Goal: Information Seeking & Learning: Find specific fact

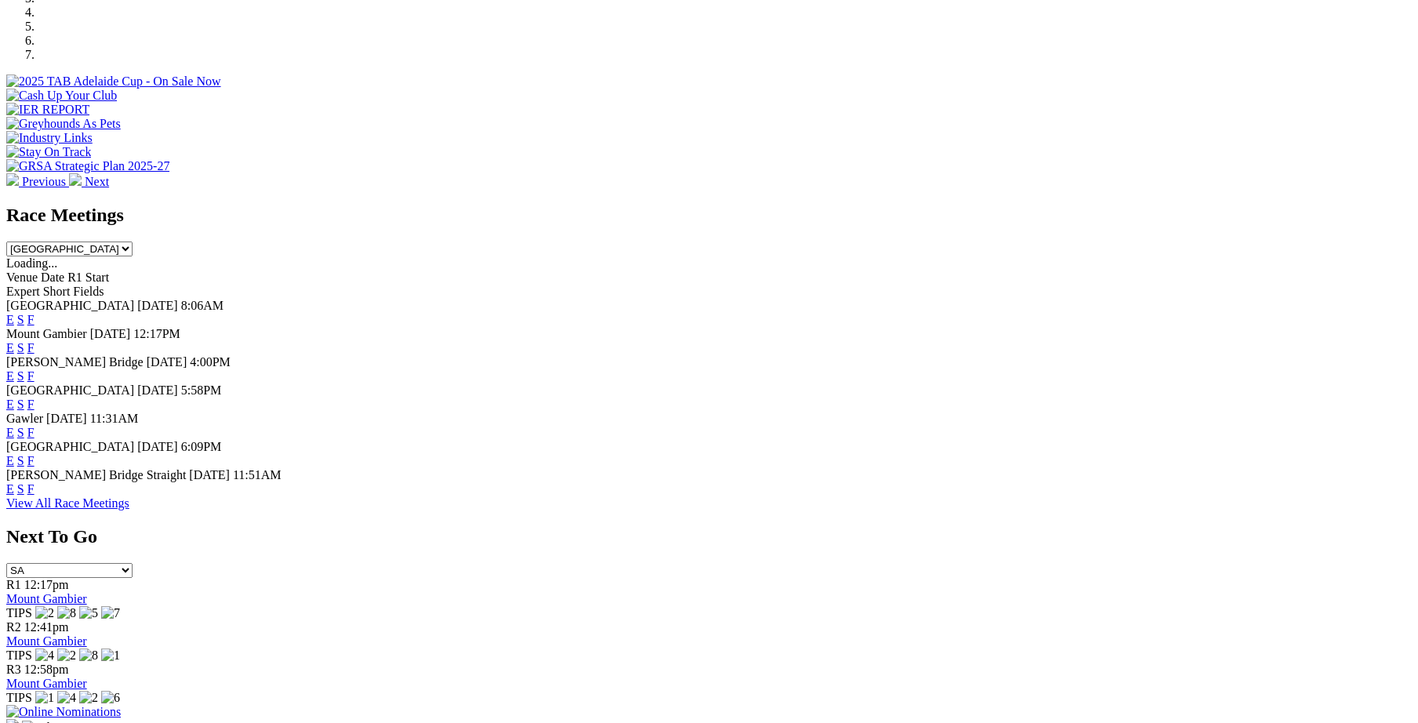
scroll to position [542, 0]
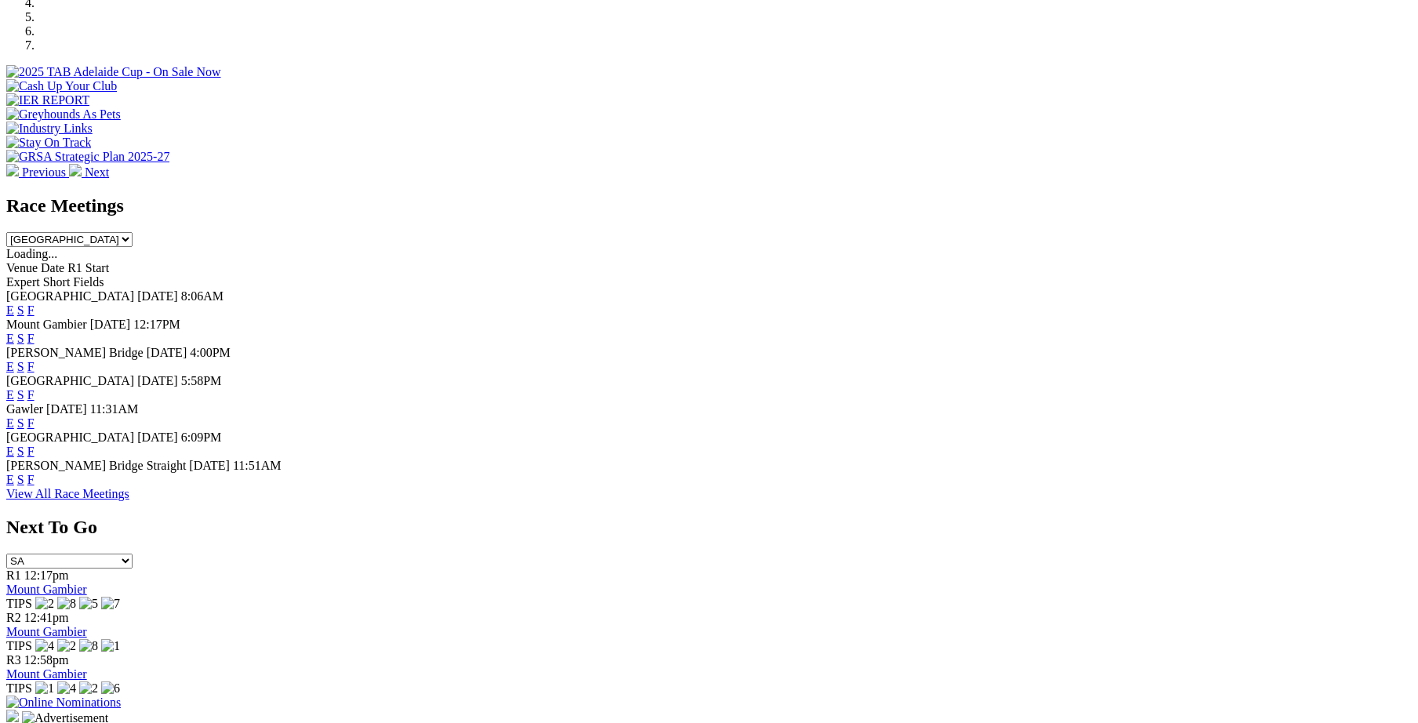
click at [35, 449] on link "F" at bounding box center [30, 451] width 7 height 13
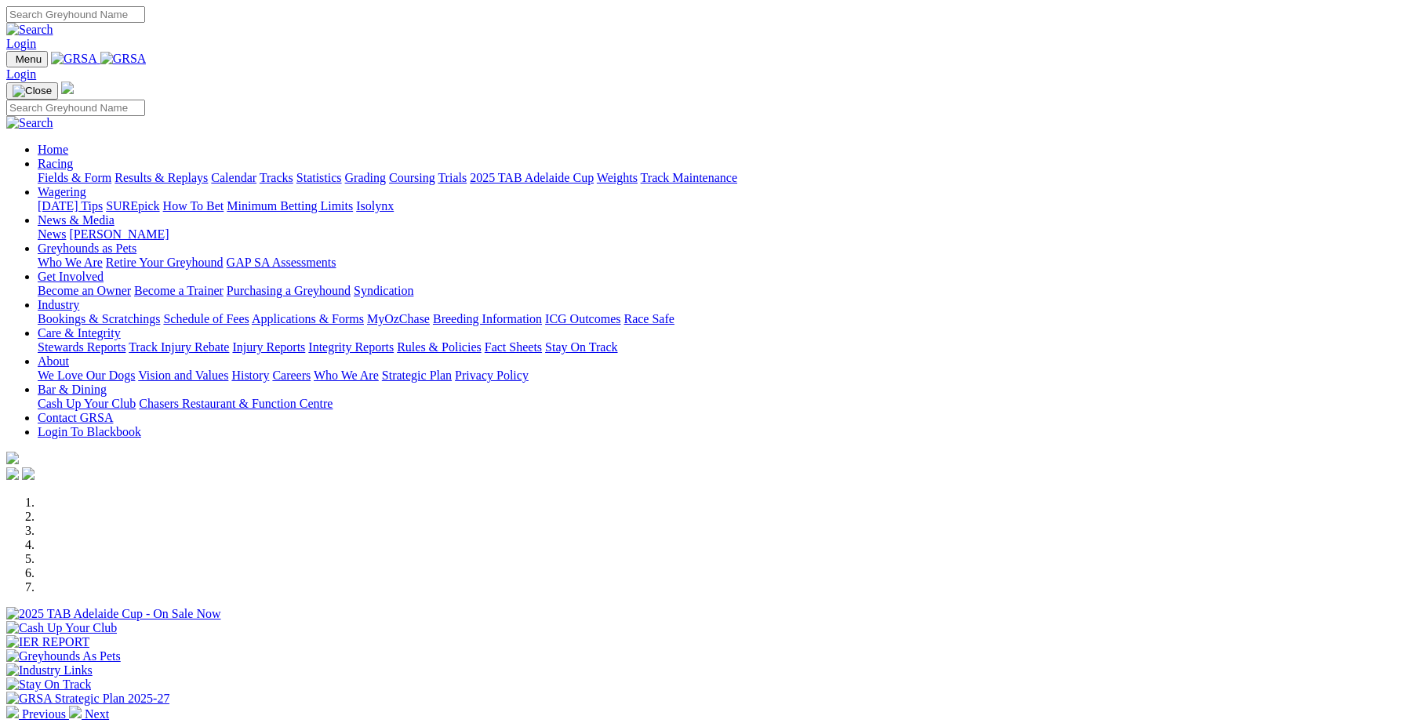
scroll to position [542, 0]
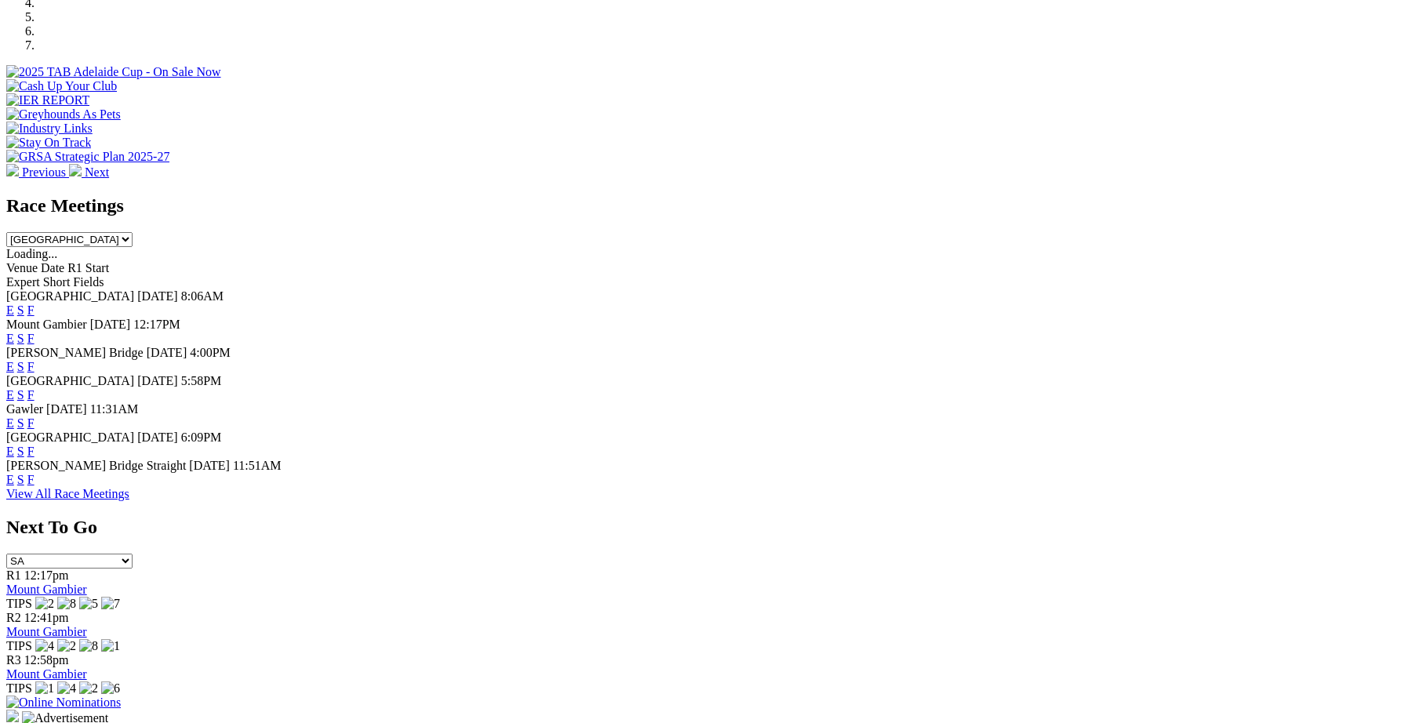
click at [35, 416] on link "F" at bounding box center [30, 422] width 7 height 13
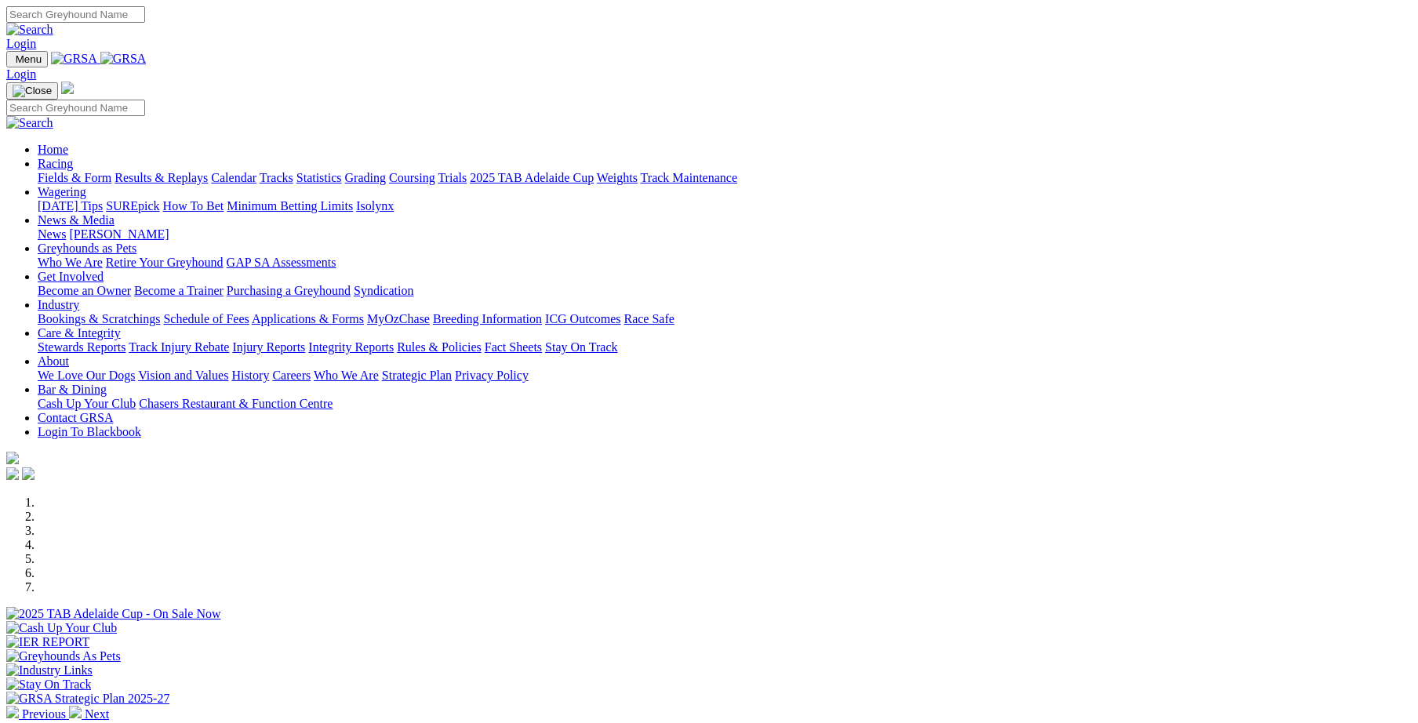
scroll to position [542, 0]
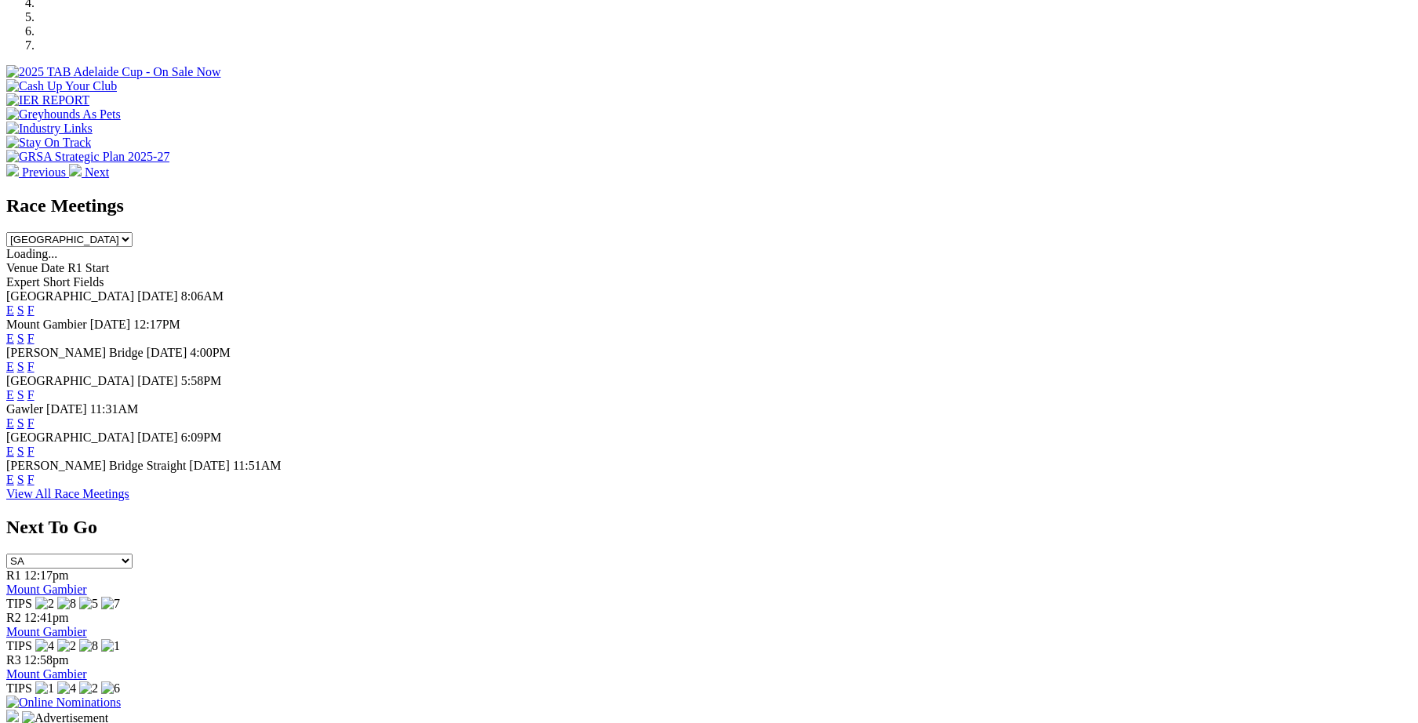
click at [35, 486] on link "F" at bounding box center [30, 479] width 7 height 13
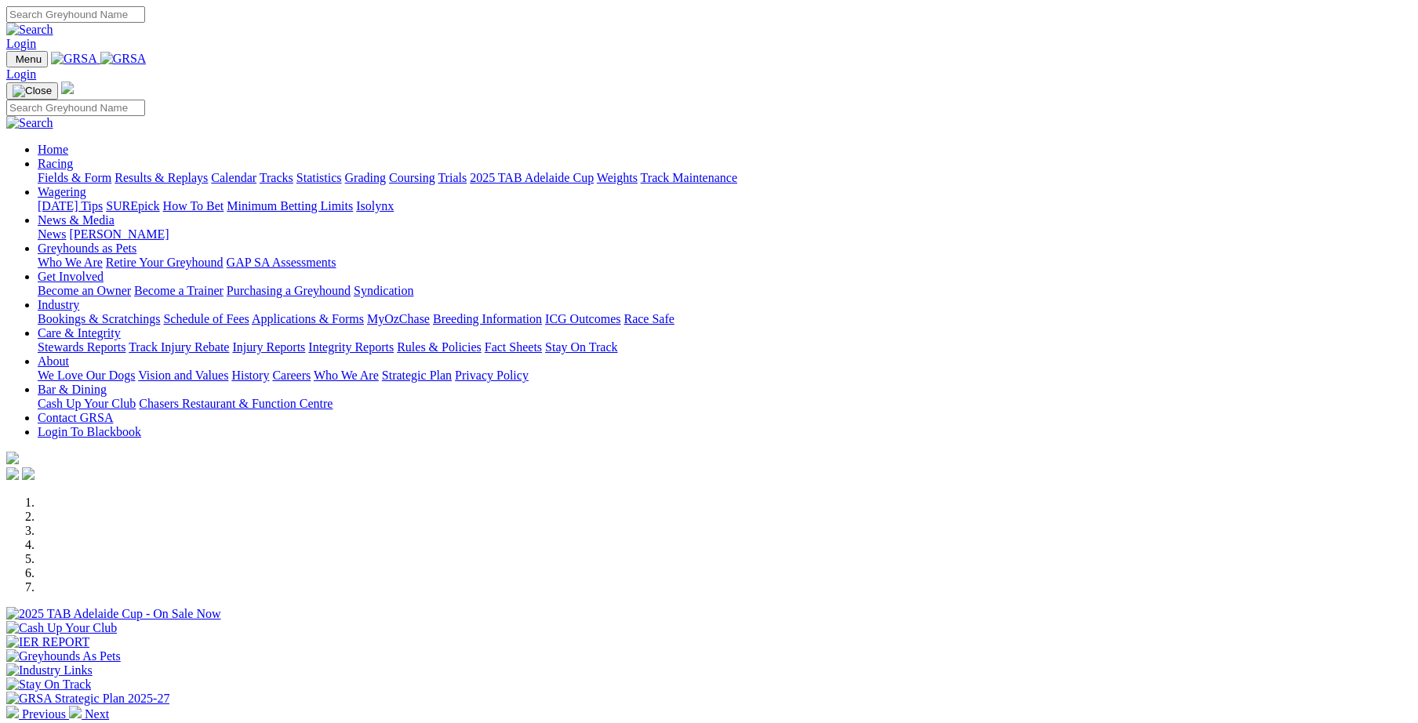
scroll to position [542, 0]
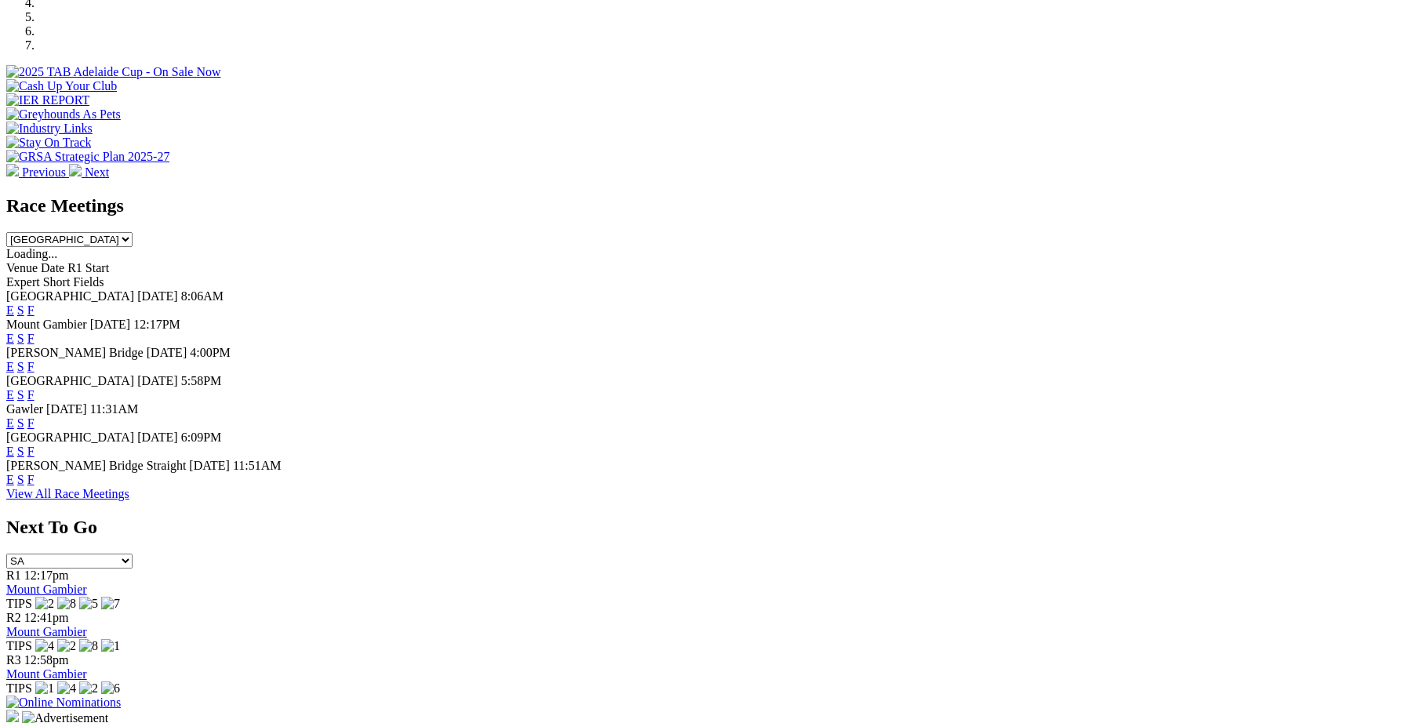
click at [35, 416] on link "F" at bounding box center [30, 422] width 7 height 13
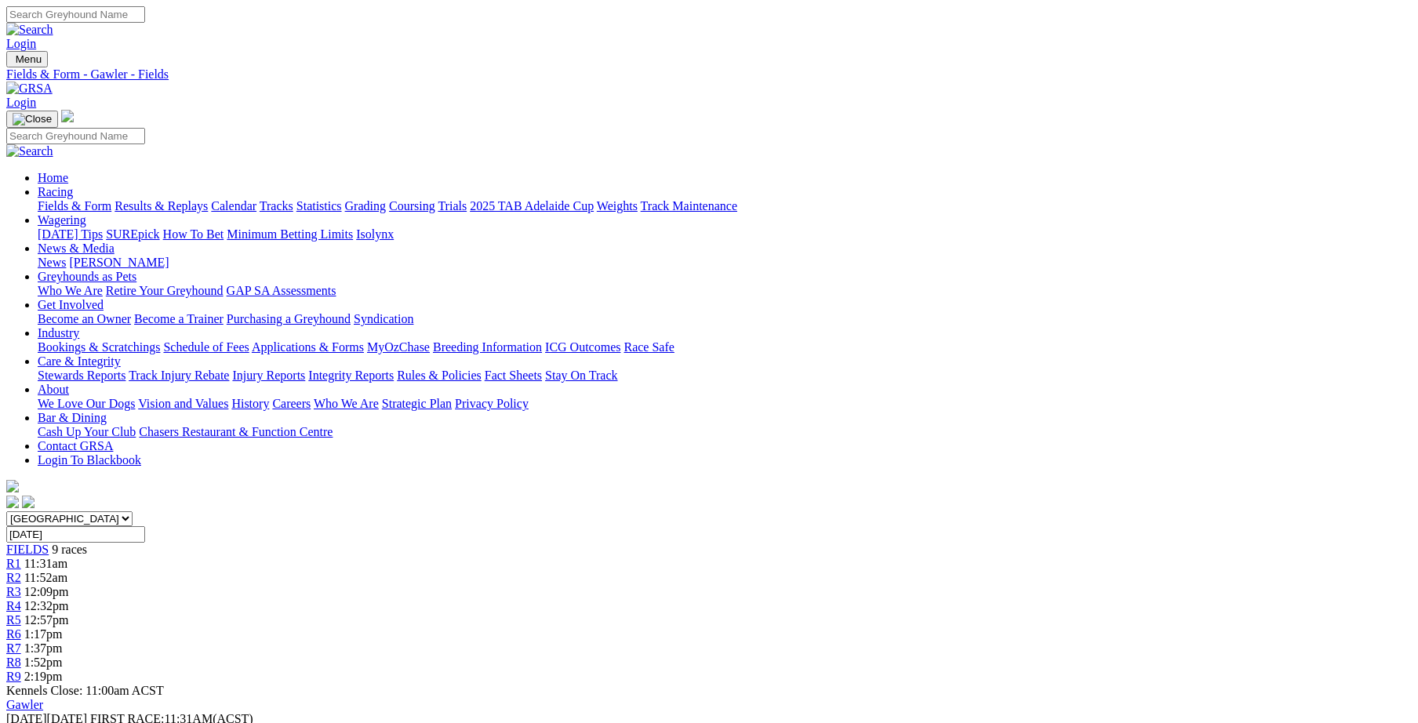
click at [208, 199] on link "Results & Replays" at bounding box center [160, 205] width 93 height 13
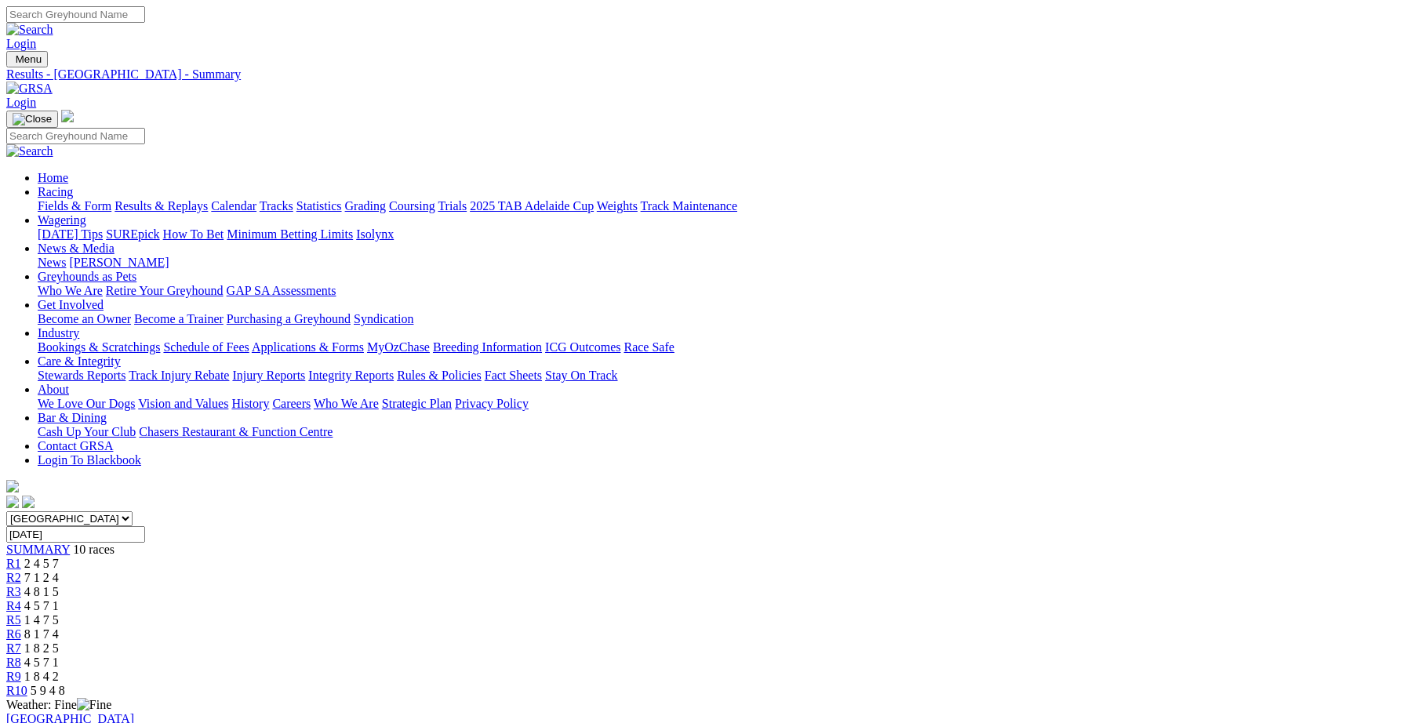
click at [21, 557] on span "R1" at bounding box center [13, 563] width 15 height 13
click at [21, 571] on span "R2" at bounding box center [13, 577] width 15 height 13
click at [21, 585] on span "R3" at bounding box center [13, 591] width 15 height 13
click at [21, 599] on span "R4" at bounding box center [13, 605] width 15 height 13
click at [722, 613] on div "R5 1 4 7 5" at bounding box center [708, 620] width 1405 height 14
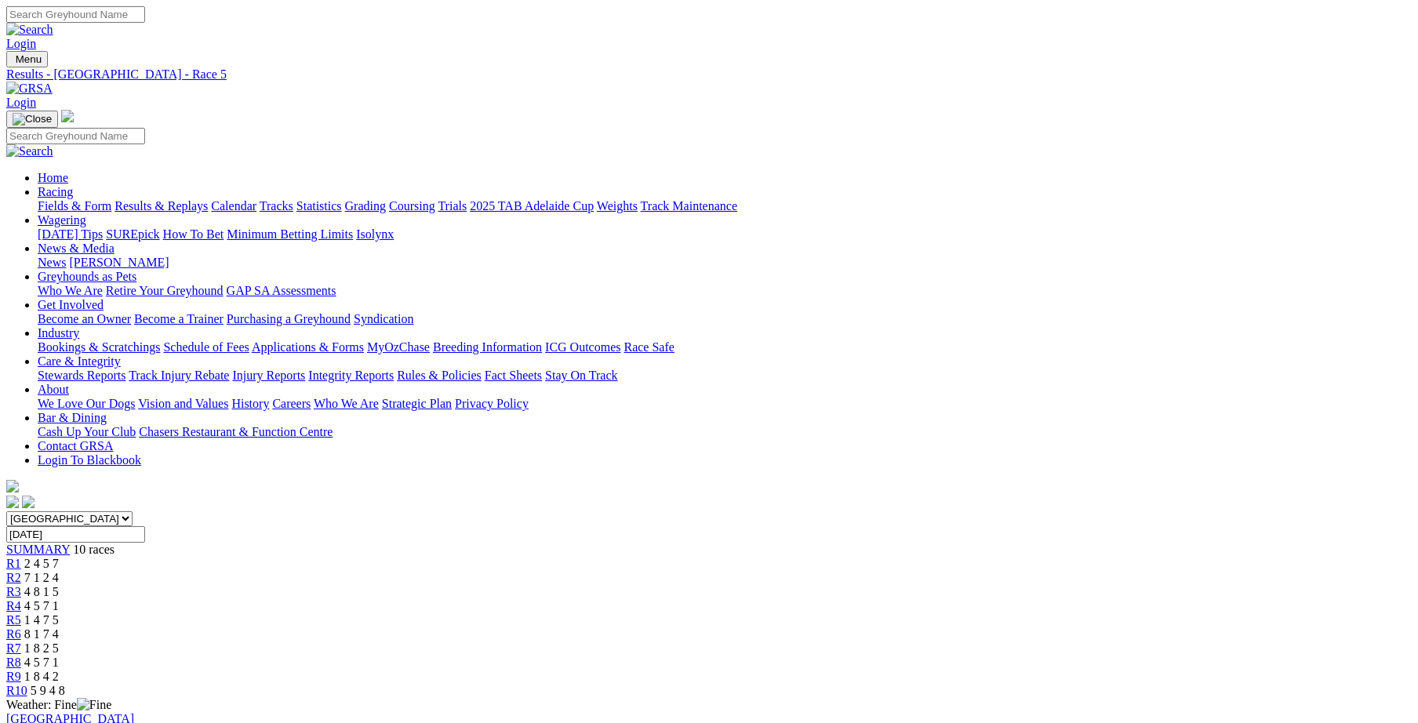
click at [21, 627] on span "R6" at bounding box center [13, 633] width 15 height 13
click at [21, 641] on span "R7" at bounding box center [13, 647] width 15 height 13
click at [979, 656] on div "R8 4 5 7 1" at bounding box center [708, 663] width 1405 height 14
click at [21, 670] on span "R9" at bounding box center [13, 676] width 15 height 13
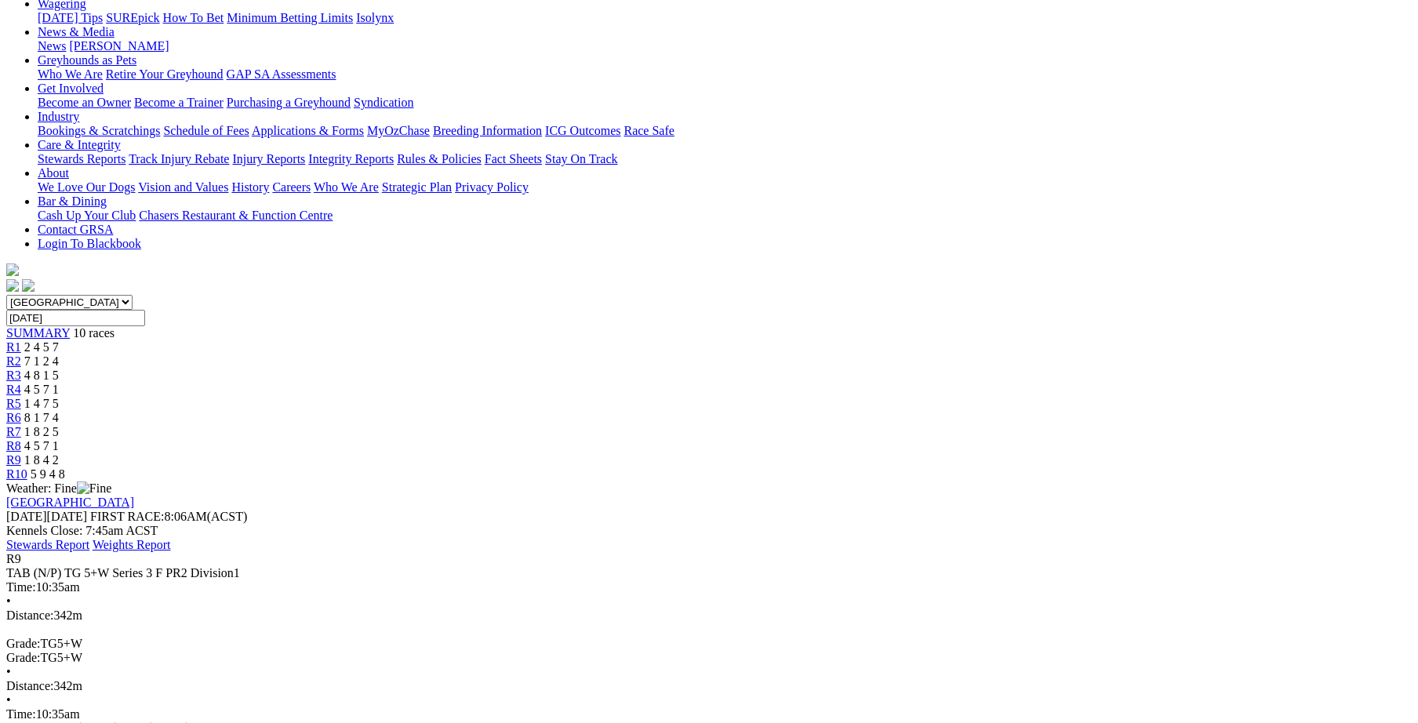
scroll to position [216, 0]
click at [1154, 467] on div "R10 5 9 4 8" at bounding box center [708, 474] width 1405 height 14
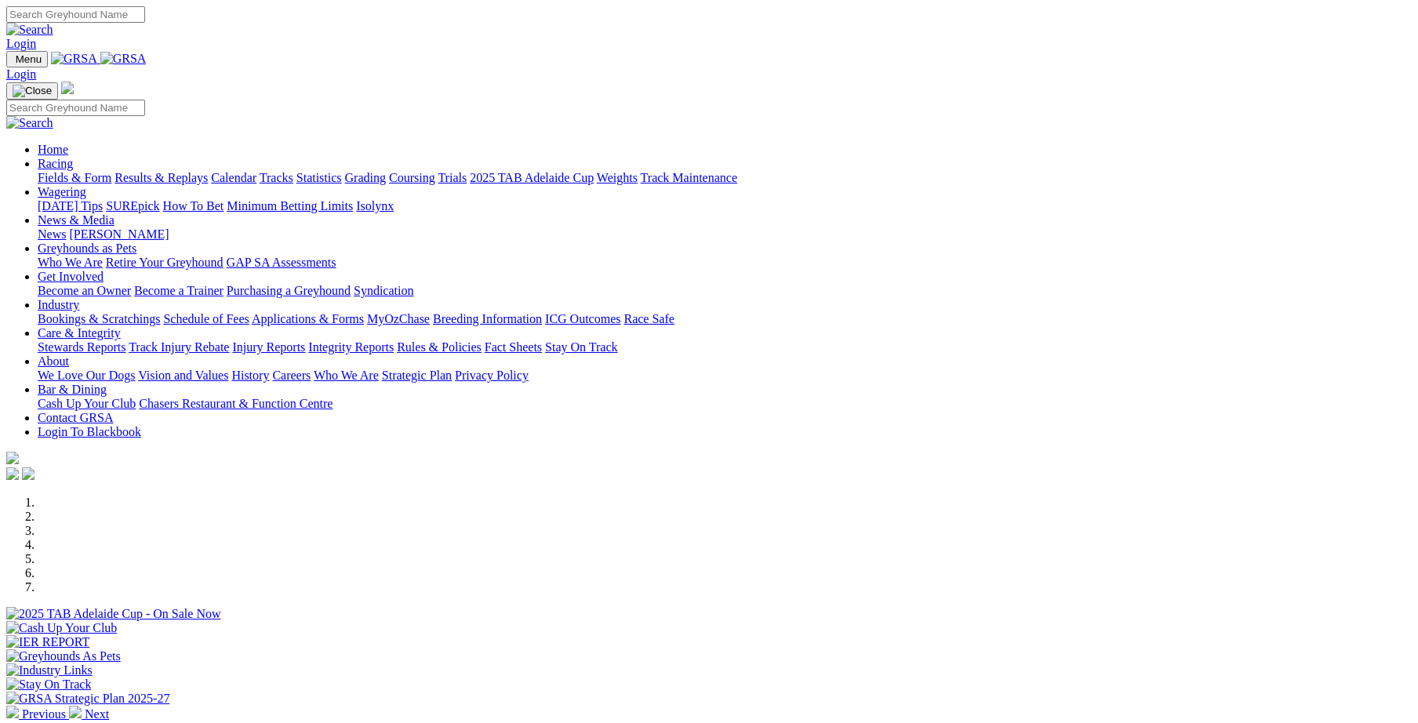
scroll to position [325, 0]
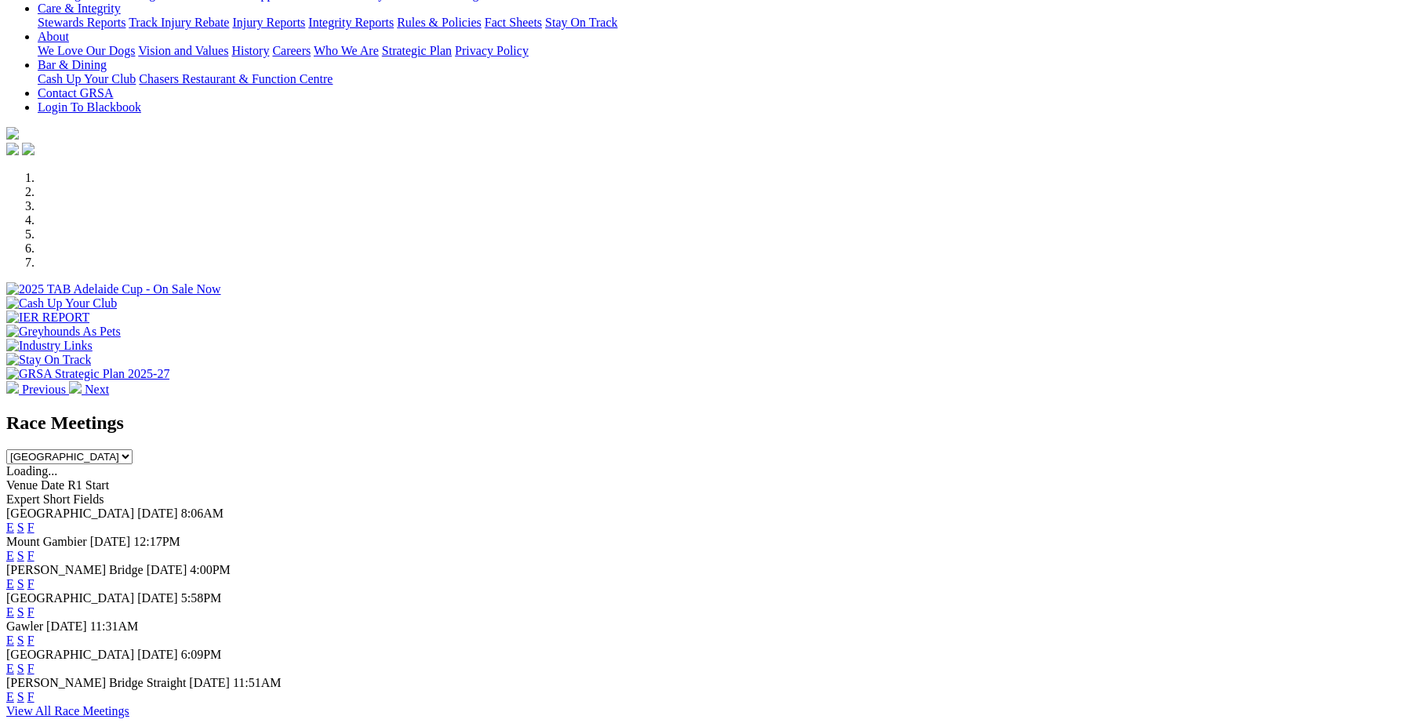
click at [133, 449] on select "[GEOGRAPHIC_DATA] [GEOGRAPHIC_DATA] [GEOGRAPHIC_DATA] [GEOGRAPHIC_DATA] [GEOGRA…" at bounding box center [69, 456] width 126 height 15
select select "TAS"
click at [133, 449] on select "[GEOGRAPHIC_DATA] [GEOGRAPHIC_DATA] [GEOGRAPHIC_DATA] [GEOGRAPHIC_DATA] [GEOGRA…" at bounding box center [69, 456] width 126 height 15
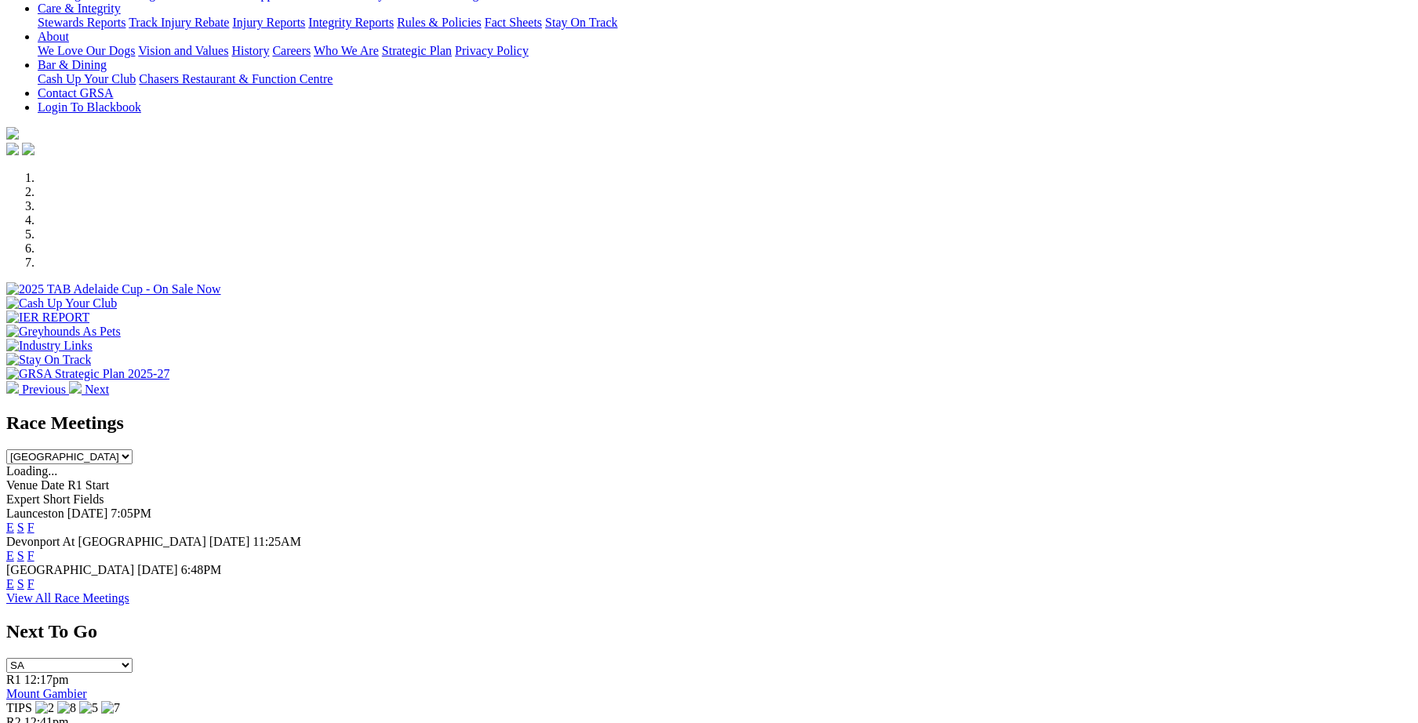
click at [35, 549] on link "F" at bounding box center [30, 555] width 7 height 13
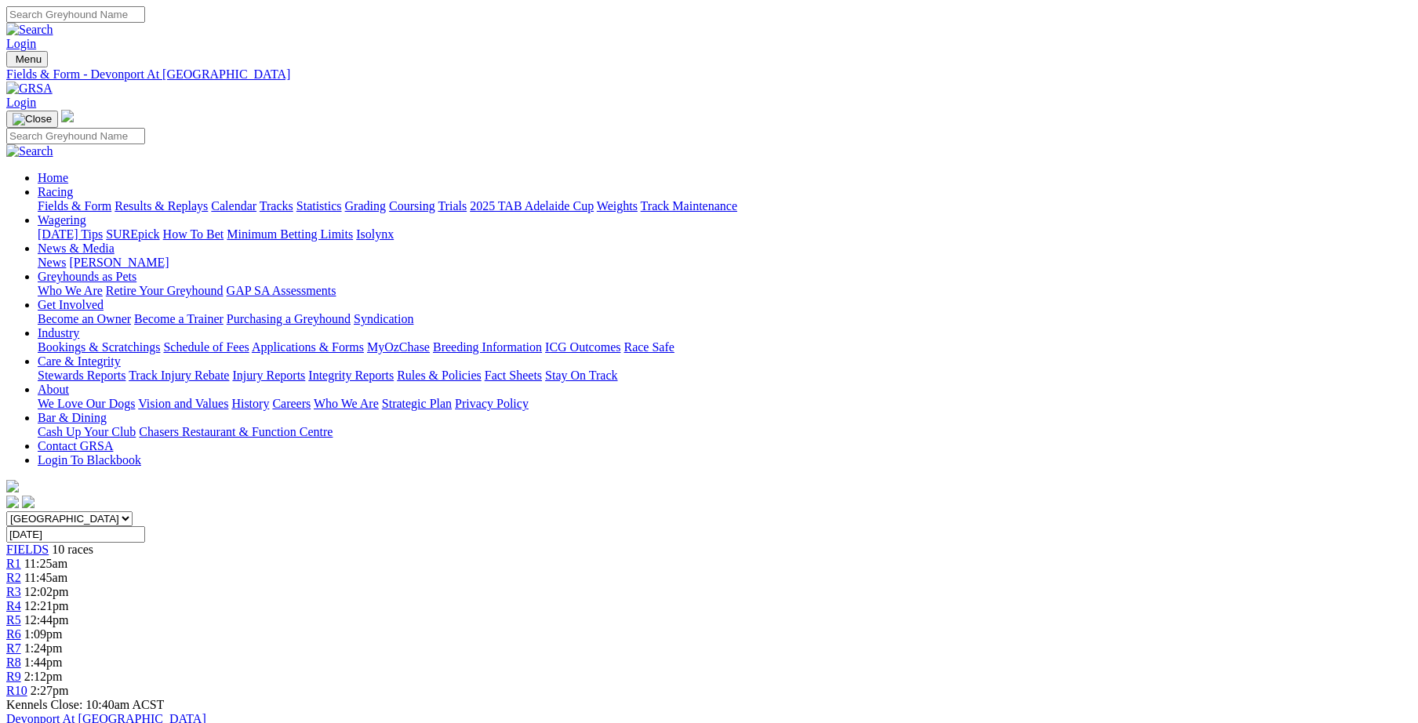
click at [133, 511] on select "[GEOGRAPHIC_DATA] [GEOGRAPHIC_DATA] [GEOGRAPHIC_DATA] [GEOGRAPHIC_DATA] [GEOGRA…" at bounding box center [69, 518] width 126 height 15
select select "SA"
click at [133, 511] on select "[GEOGRAPHIC_DATA] [GEOGRAPHIC_DATA] [GEOGRAPHIC_DATA] [GEOGRAPHIC_DATA] [GEOGRA…" at bounding box center [69, 518] width 126 height 15
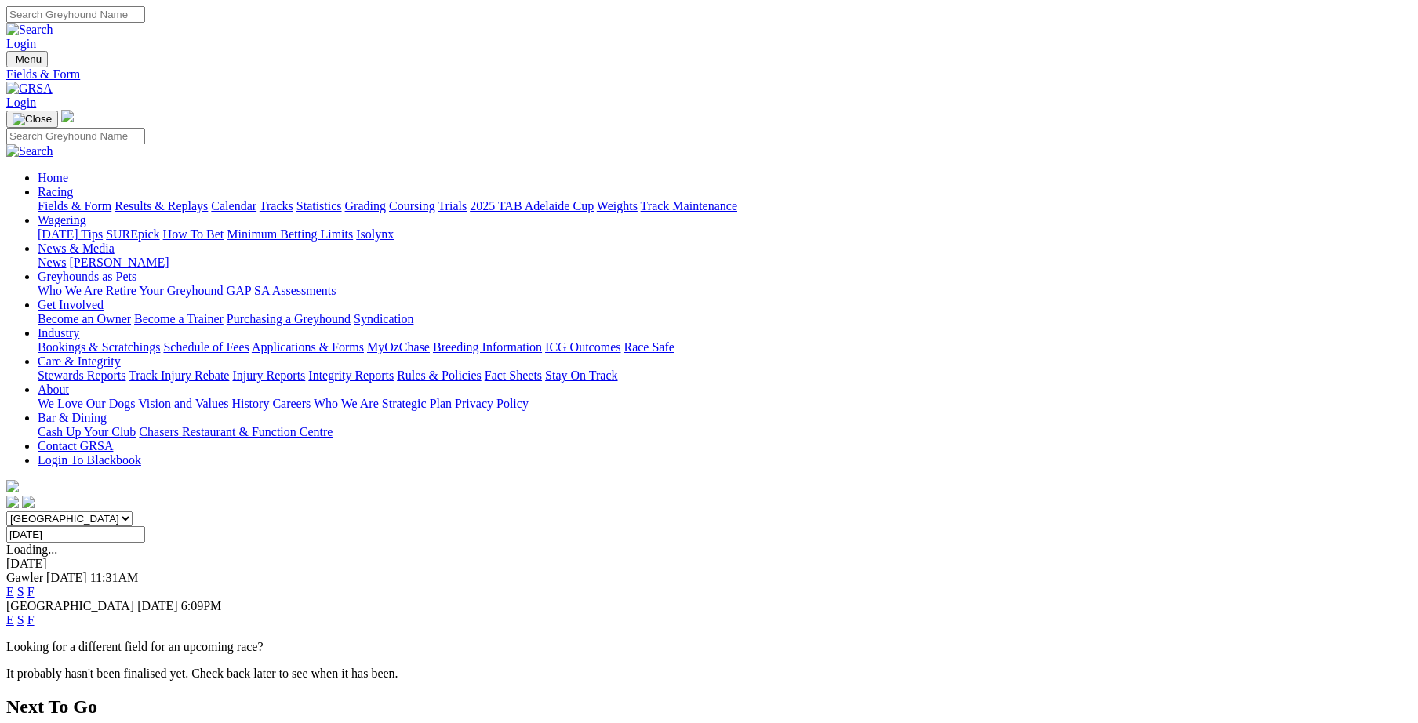
click at [133, 511] on select "[GEOGRAPHIC_DATA] [GEOGRAPHIC_DATA] [GEOGRAPHIC_DATA] [GEOGRAPHIC_DATA] [GEOGRA…" at bounding box center [69, 518] width 126 height 15
select select "TAS"
click at [133, 511] on select "[GEOGRAPHIC_DATA] [GEOGRAPHIC_DATA] [GEOGRAPHIC_DATA] [GEOGRAPHIC_DATA] [GEOGRA…" at bounding box center [69, 518] width 126 height 15
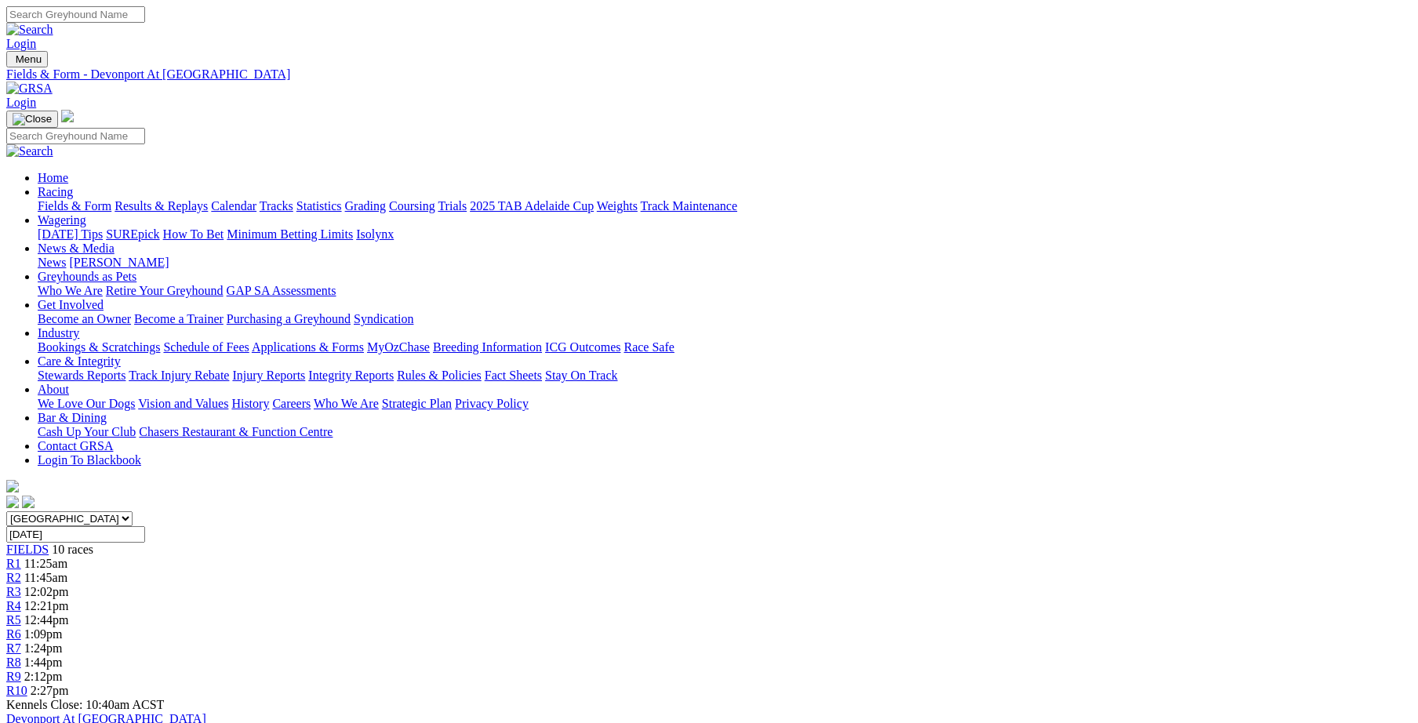
click at [133, 511] on select "[GEOGRAPHIC_DATA] [GEOGRAPHIC_DATA] [GEOGRAPHIC_DATA] [GEOGRAPHIC_DATA] [GEOGRA…" at bounding box center [69, 518] width 126 height 15
select select "TAS"
click at [133, 511] on select "[GEOGRAPHIC_DATA] [GEOGRAPHIC_DATA] [GEOGRAPHIC_DATA] [GEOGRAPHIC_DATA] [GEOGRA…" at bounding box center [69, 518] width 126 height 15
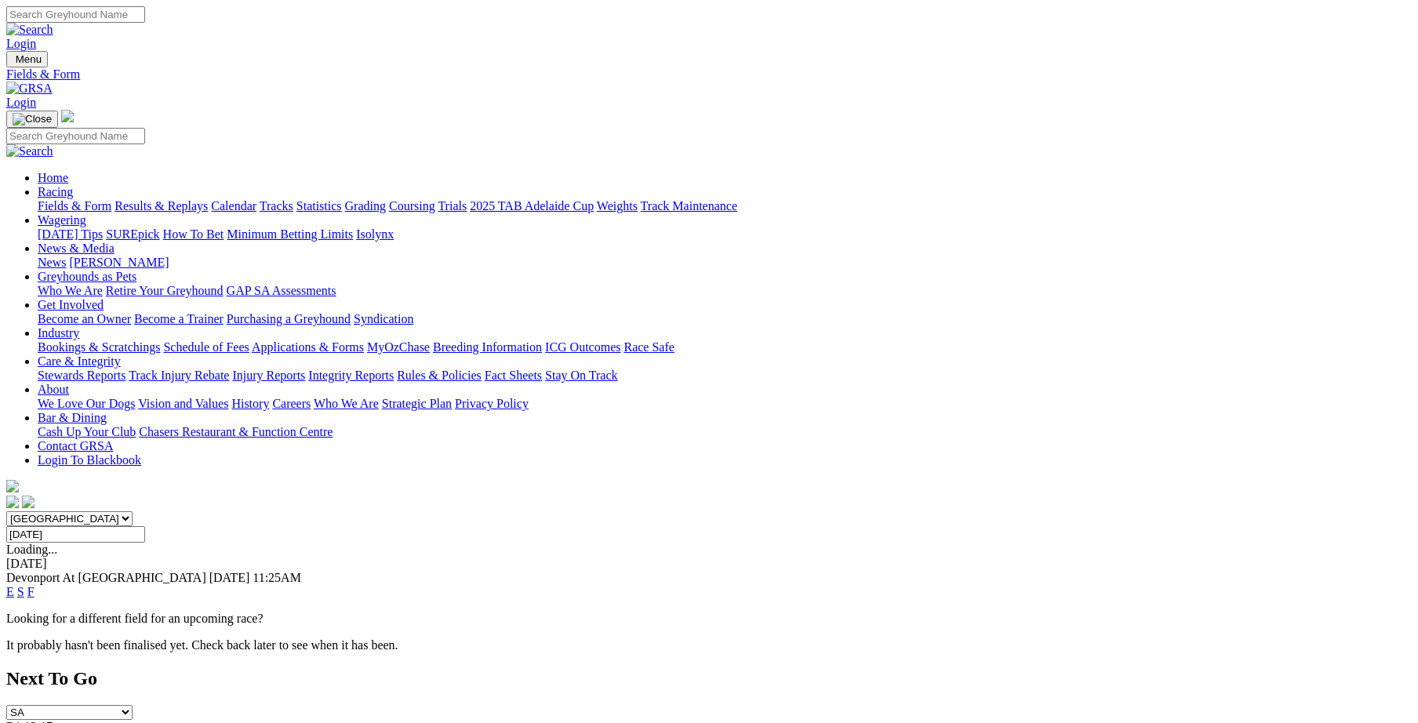
click at [133, 511] on select "South Australia New South Wales Northern Territory Queensland Tasmania Victoria…" at bounding box center [69, 518] width 126 height 15
select select "SA"
click at [133, 511] on select "South Australia New South Wales Northern Territory Queensland Tasmania Victoria…" at bounding box center [69, 518] width 126 height 15
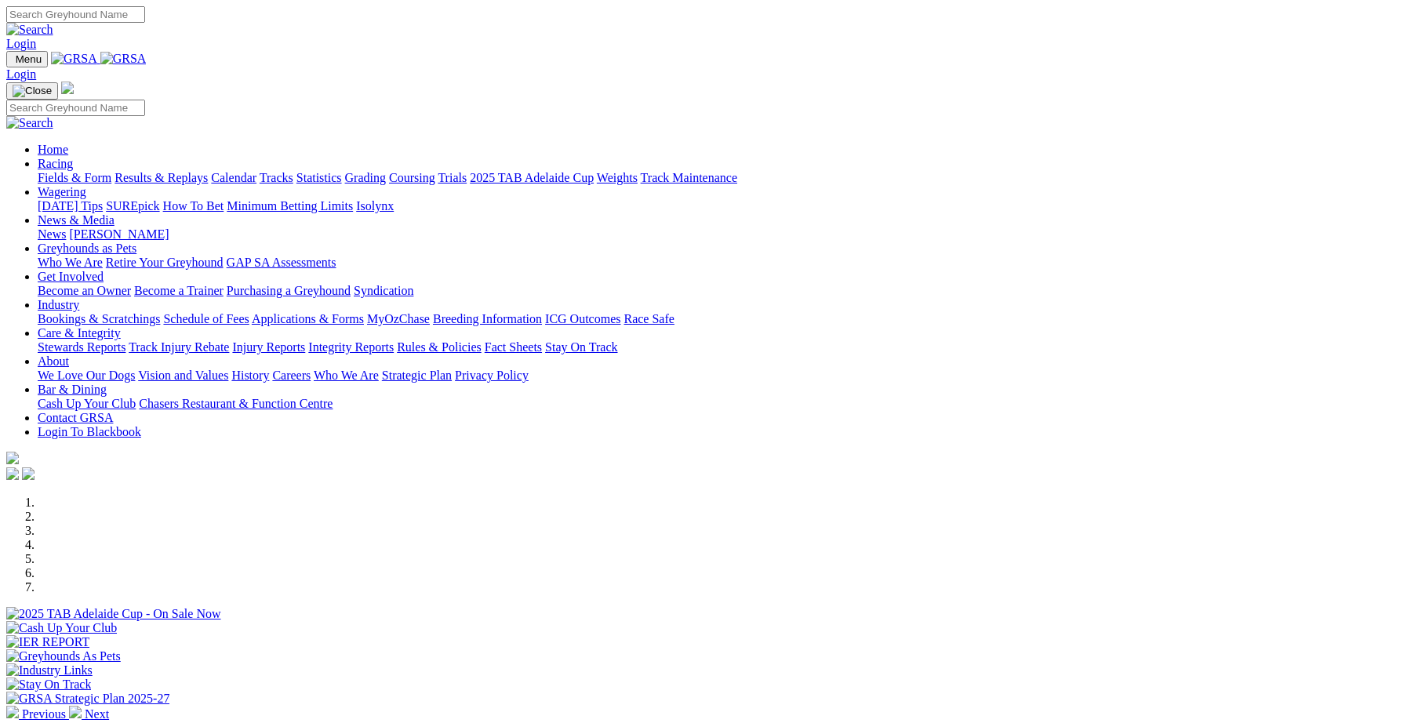
scroll to position [325, 0]
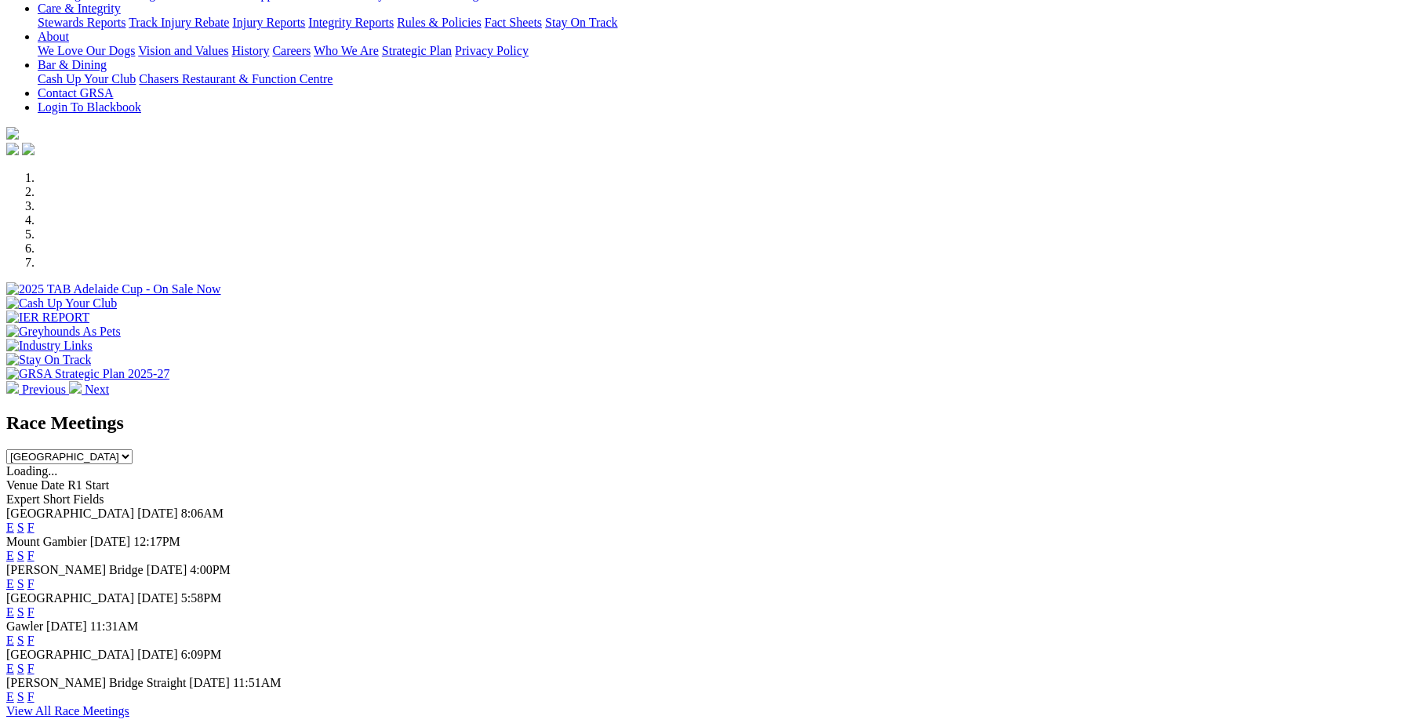
click at [133, 449] on select "[GEOGRAPHIC_DATA] [GEOGRAPHIC_DATA] [GEOGRAPHIC_DATA] [GEOGRAPHIC_DATA] [GEOGRA…" at bounding box center [69, 456] width 126 height 15
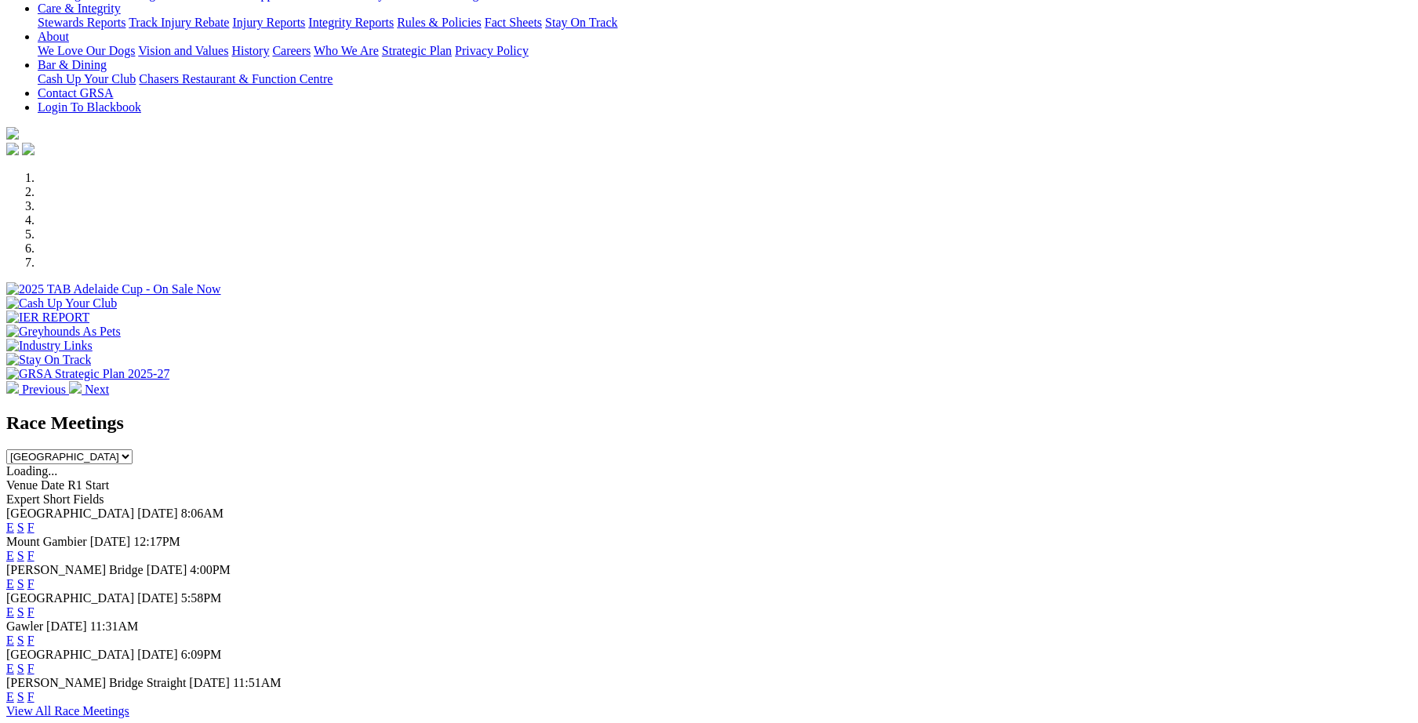
select select "TAS"
click at [133, 449] on select "[GEOGRAPHIC_DATA] [GEOGRAPHIC_DATA] [GEOGRAPHIC_DATA] [GEOGRAPHIC_DATA] [GEOGRA…" at bounding box center [69, 456] width 126 height 15
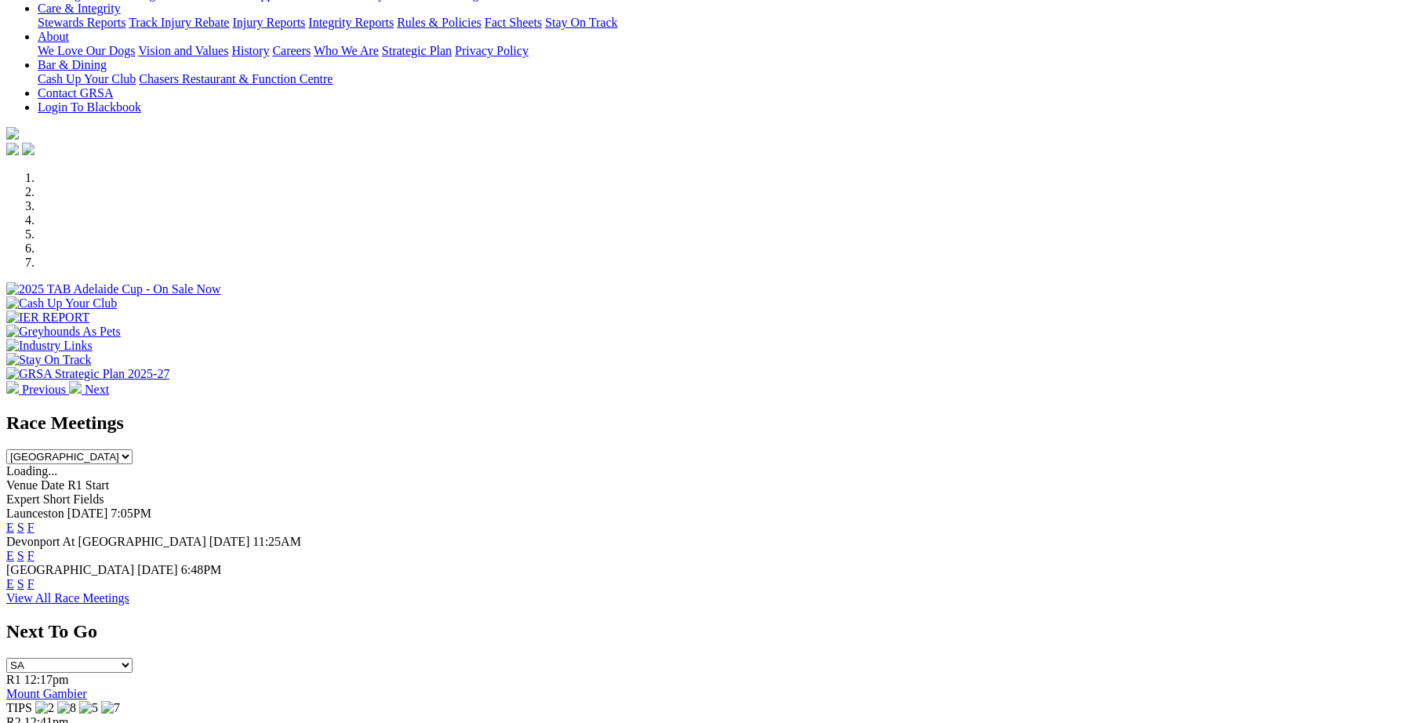
click at [35, 521] on link "F" at bounding box center [30, 527] width 7 height 13
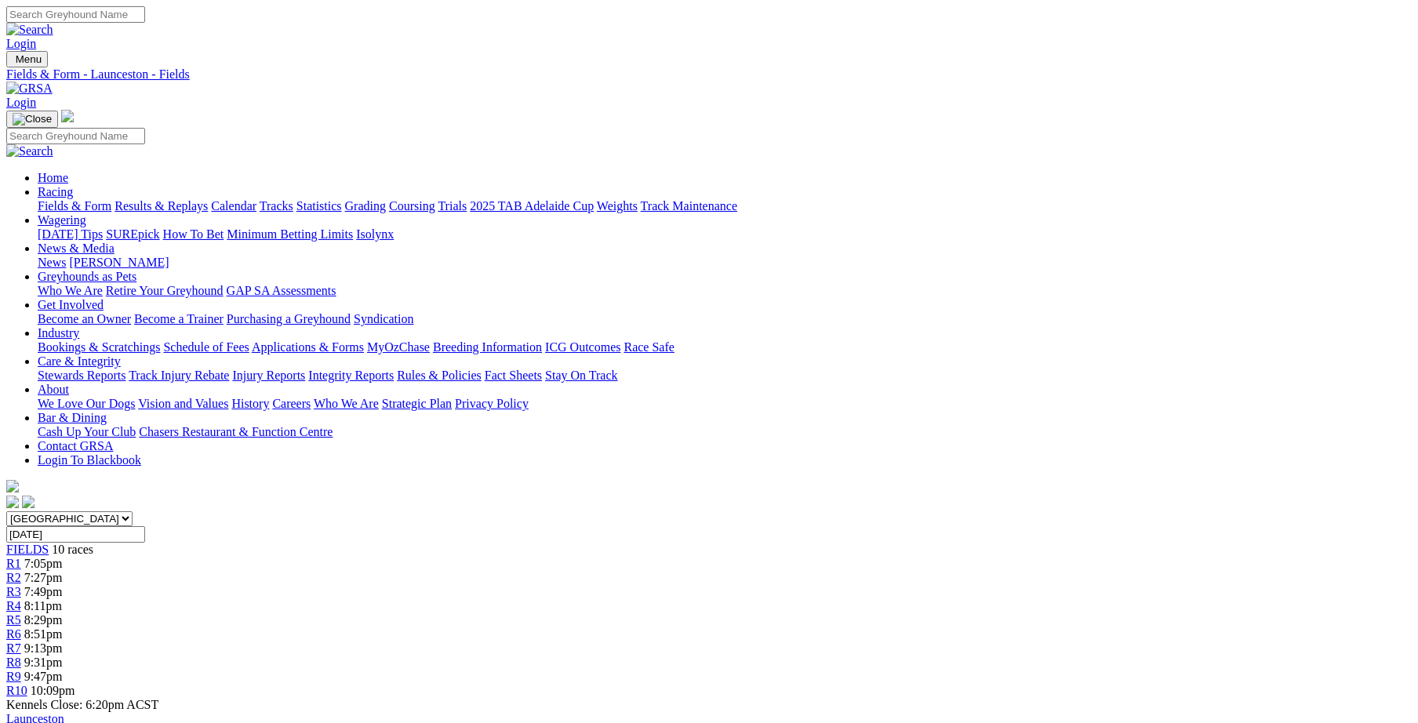
click at [133, 511] on select "South Australia New South Wales Northern Territory Queensland Tasmania Victoria…" at bounding box center [69, 518] width 126 height 15
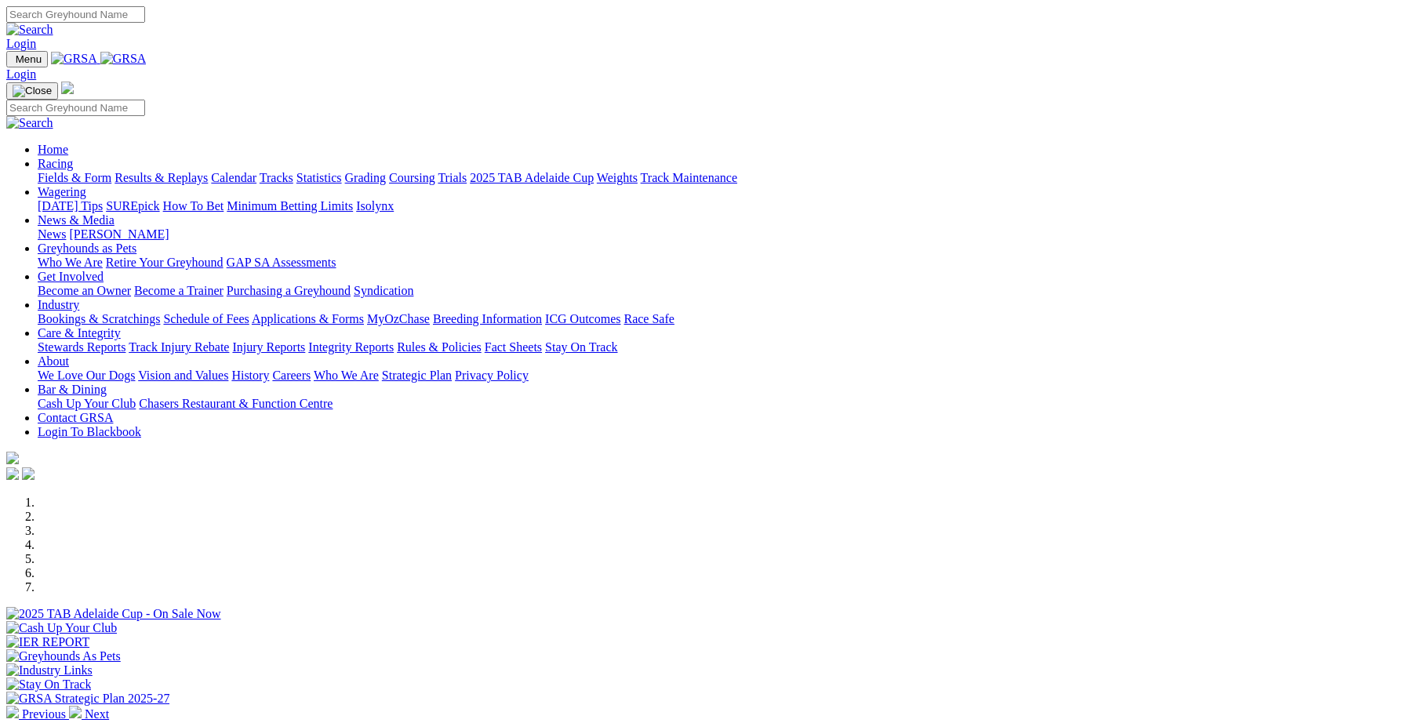
scroll to position [325, 0]
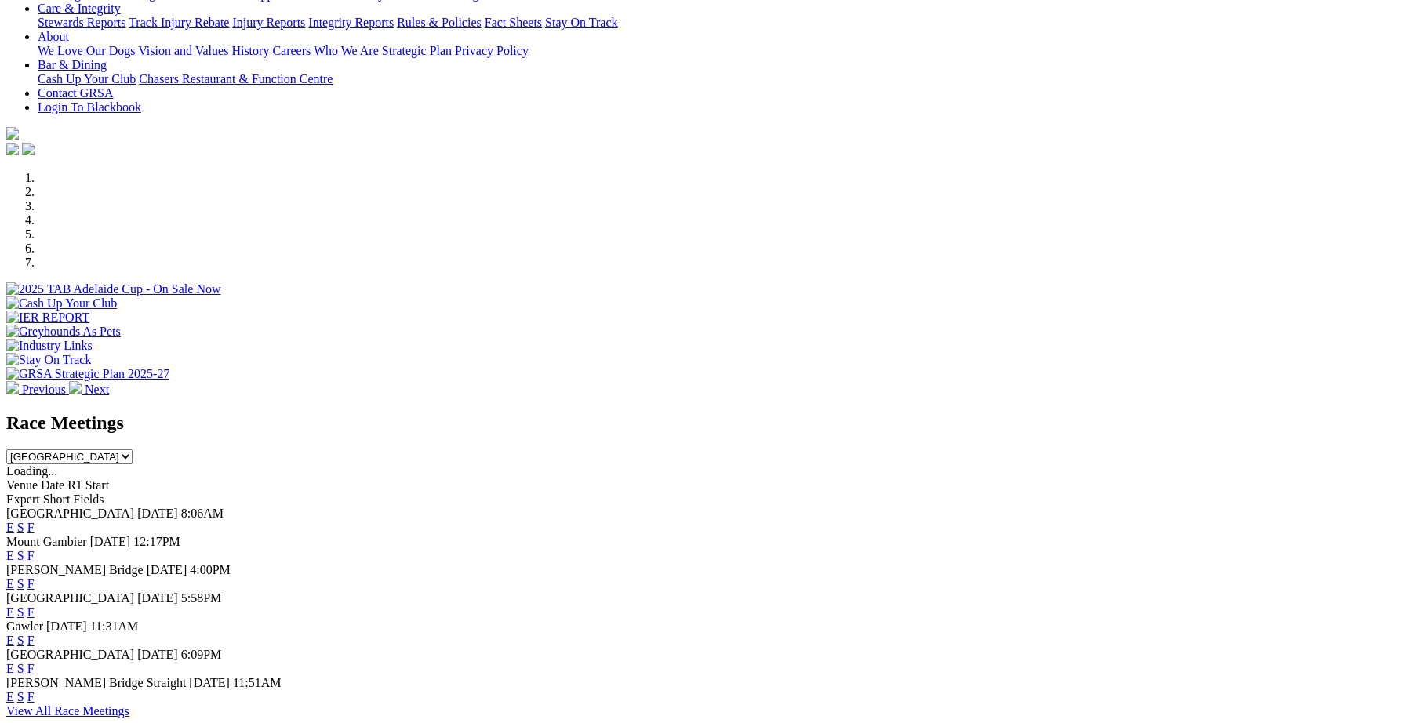
click at [133, 449] on select "[GEOGRAPHIC_DATA] [GEOGRAPHIC_DATA] [GEOGRAPHIC_DATA] [GEOGRAPHIC_DATA] [GEOGRA…" at bounding box center [69, 456] width 126 height 15
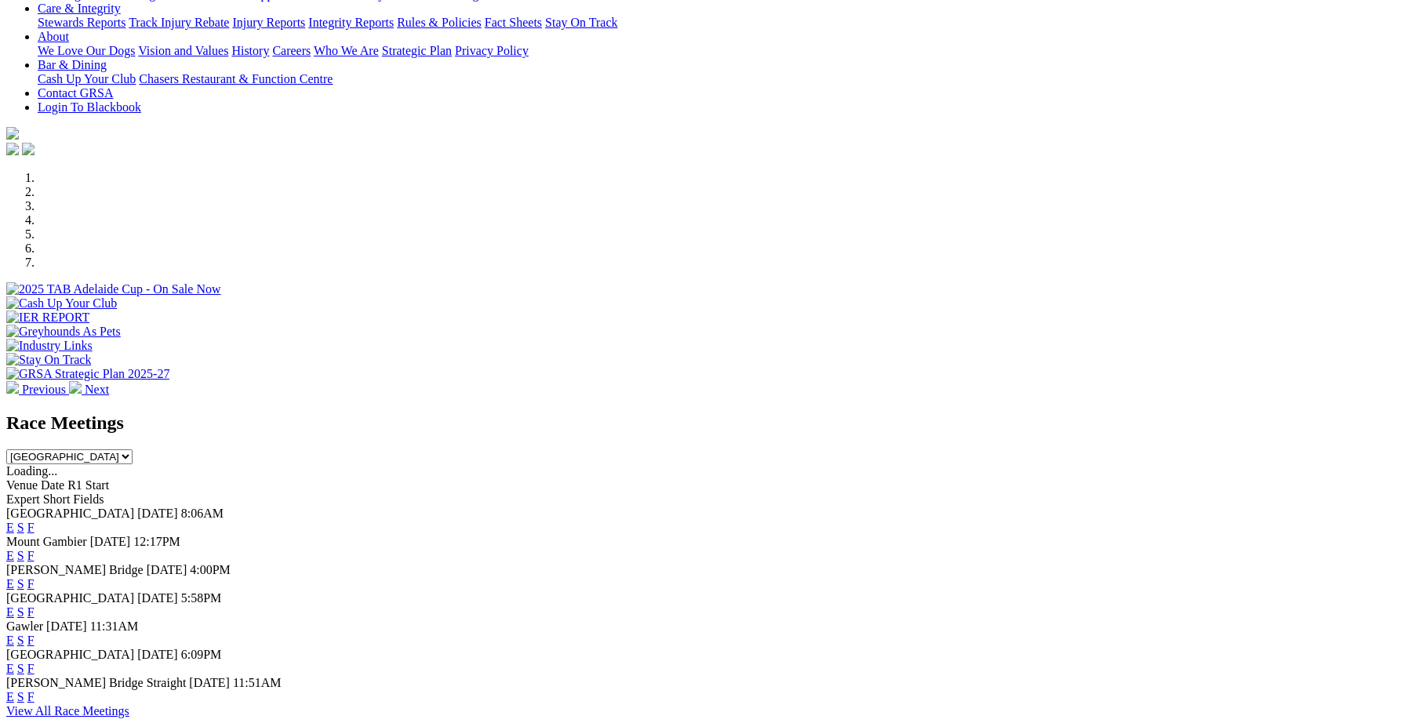
select select "TAS"
click at [133, 449] on select "[GEOGRAPHIC_DATA] [GEOGRAPHIC_DATA] [GEOGRAPHIC_DATA] [GEOGRAPHIC_DATA] [GEOGRA…" at bounding box center [69, 456] width 126 height 15
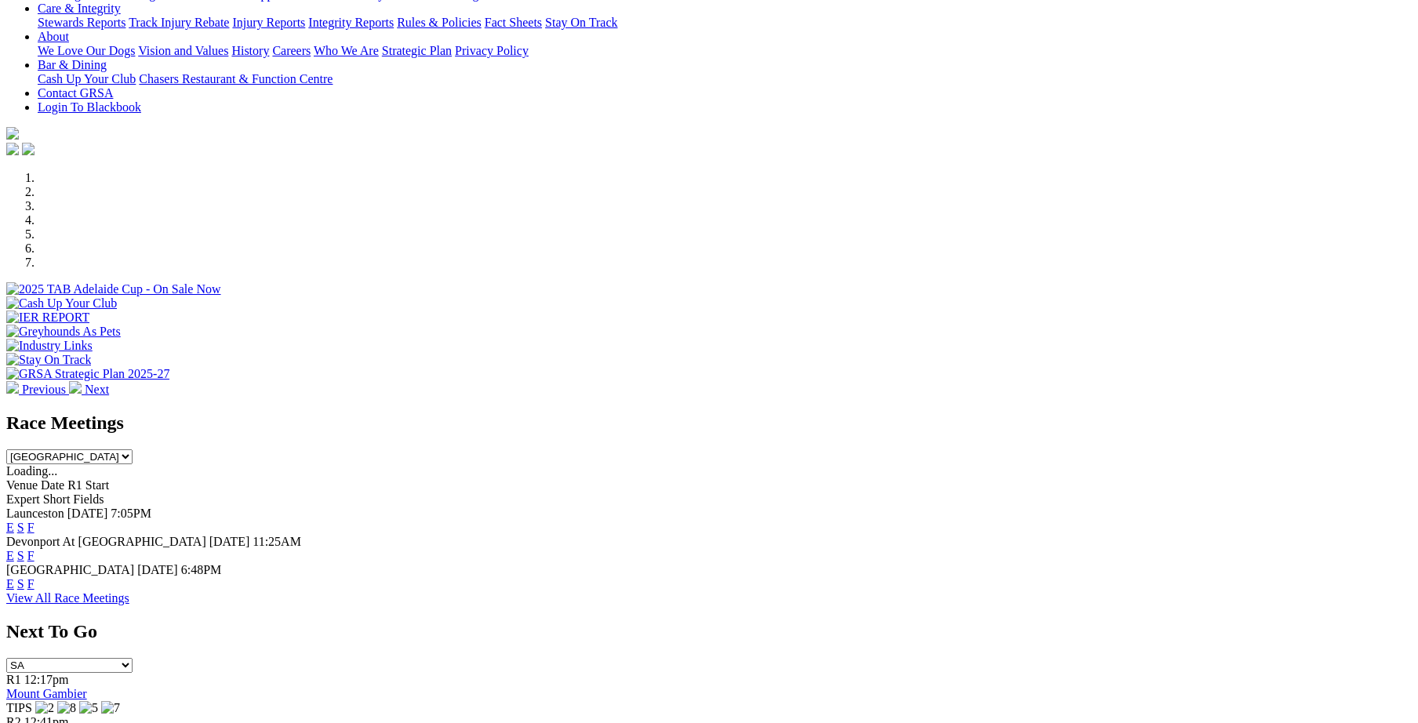
click at [35, 577] on link "F" at bounding box center [30, 583] width 7 height 13
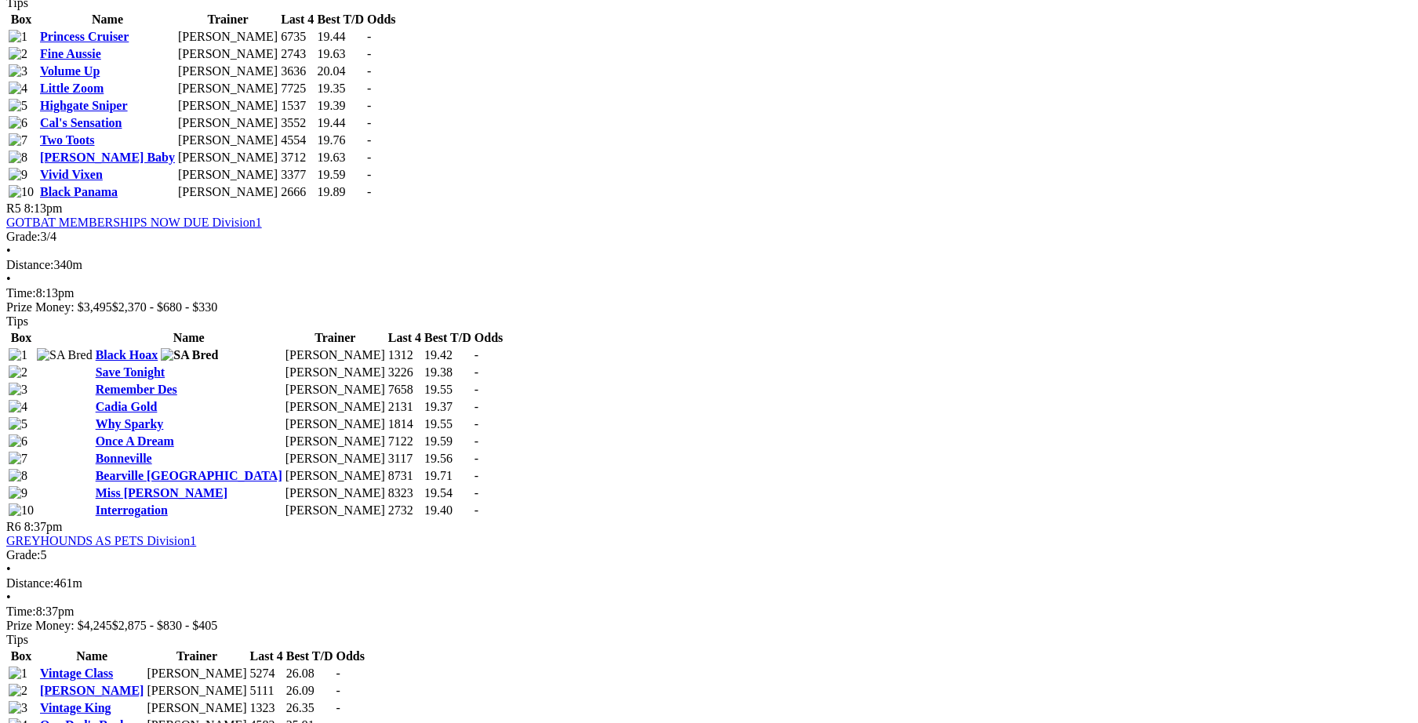
scroll to position [1735, 0]
